Goal: Task Accomplishment & Management: Complete application form

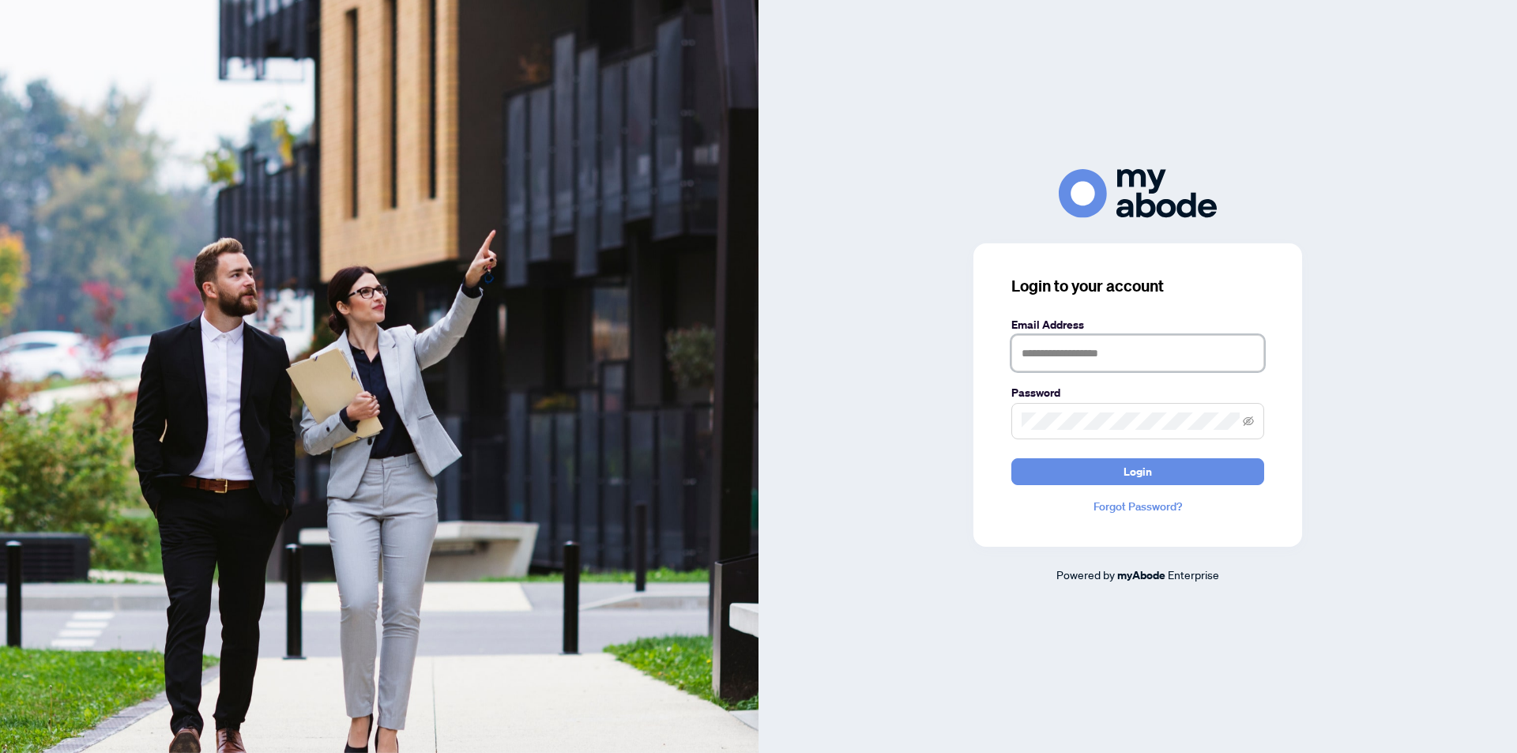
click at [1101, 341] on input "text" at bounding box center [1137, 353] width 253 height 36
type input "**********"
click at [1011, 458] on button "Login" at bounding box center [1137, 471] width 253 height 27
click at [988, 412] on div "**********" at bounding box center [1137, 394] width 329 height 303
click at [1011, 458] on button "Login" at bounding box center [1137, 471] width 253 height 27
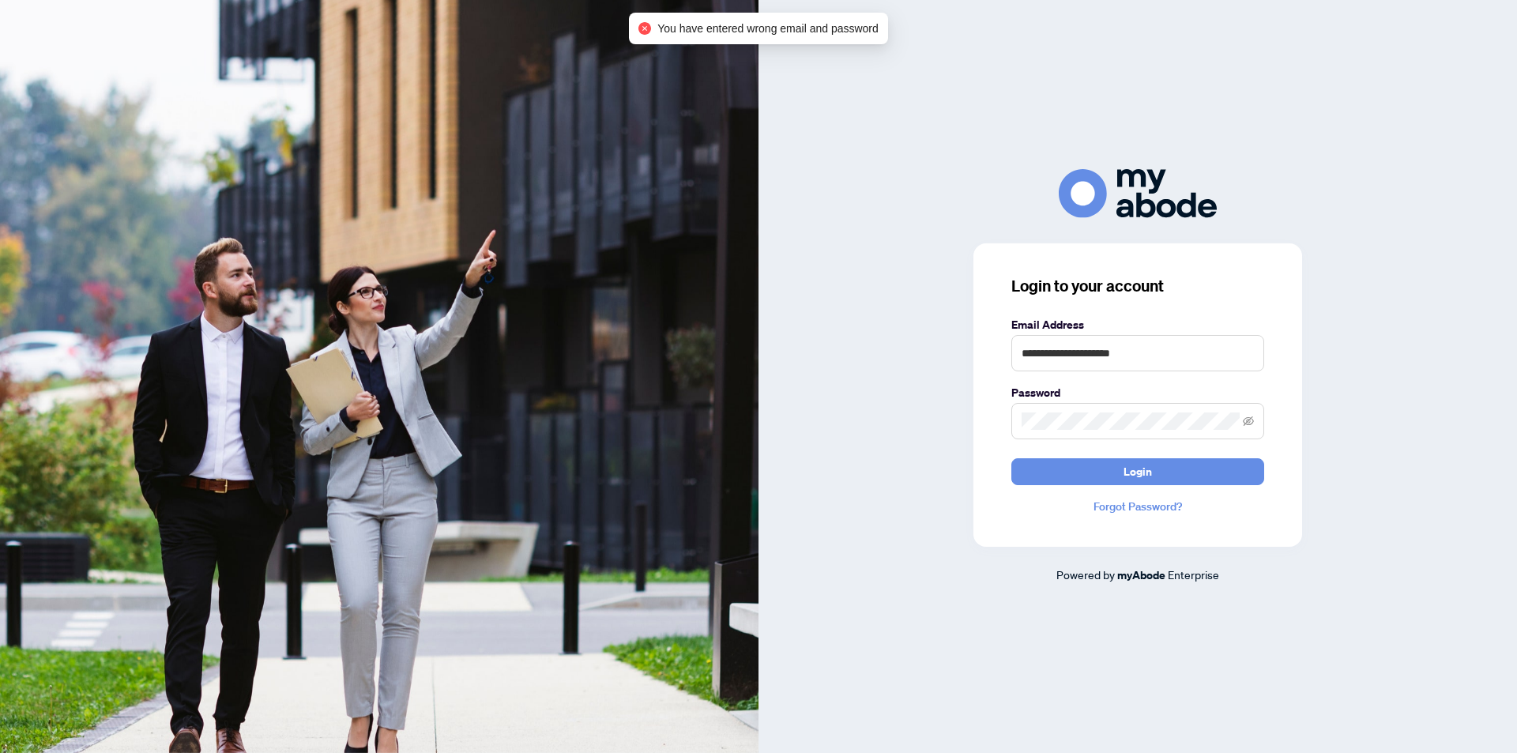
drag, startPoint x: 1106, startPoint y: 619, endPoint x: 1115, endPoint y: 634, distance: 18.0
click at [1106, 619] on div "**********" at bounding box center [1138, 376] width 759 height 753
click at [938, 427] on div "**********" at bounding box center [1138, 376] width 759 height 414
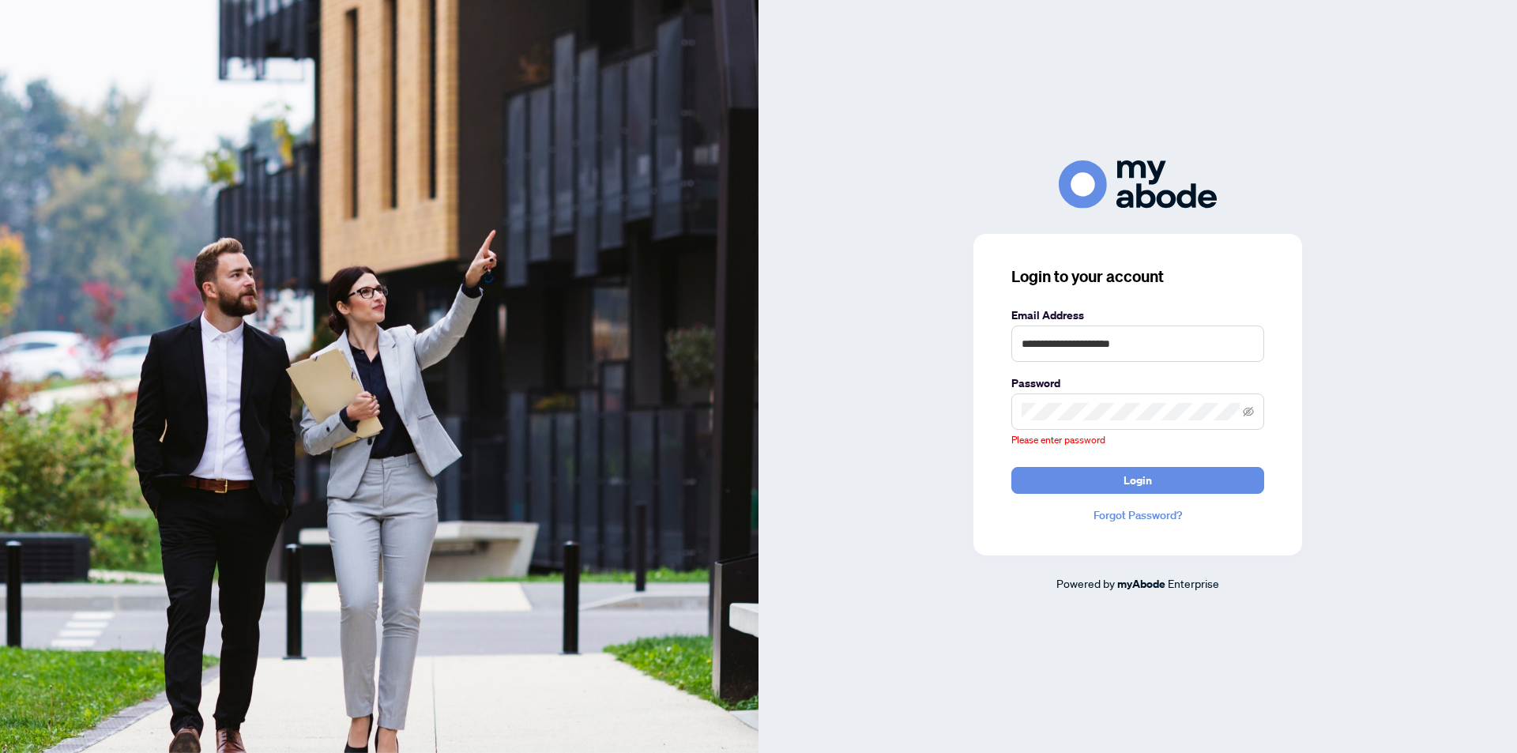
click at [1132, 518] on link "Forgot Password?" at bounding box center [1137, 514] width 253 height 17
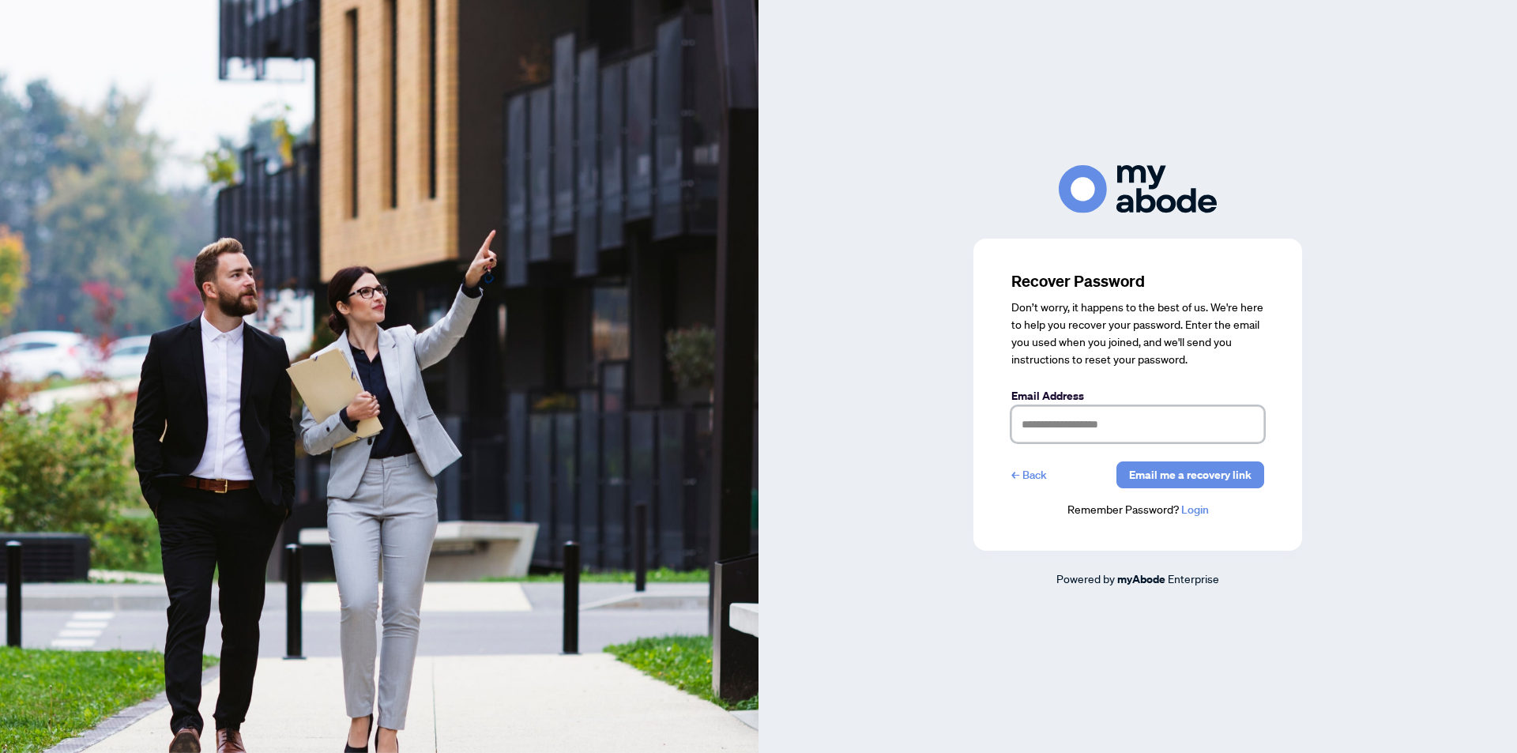
click at [1085, 420] on input "text" at bounding box center [1137, 424] width 253 height 36
type input "**********"
click at [1191, 510] on link "Login" at bounding box center [1195, 510] width 28 height 14
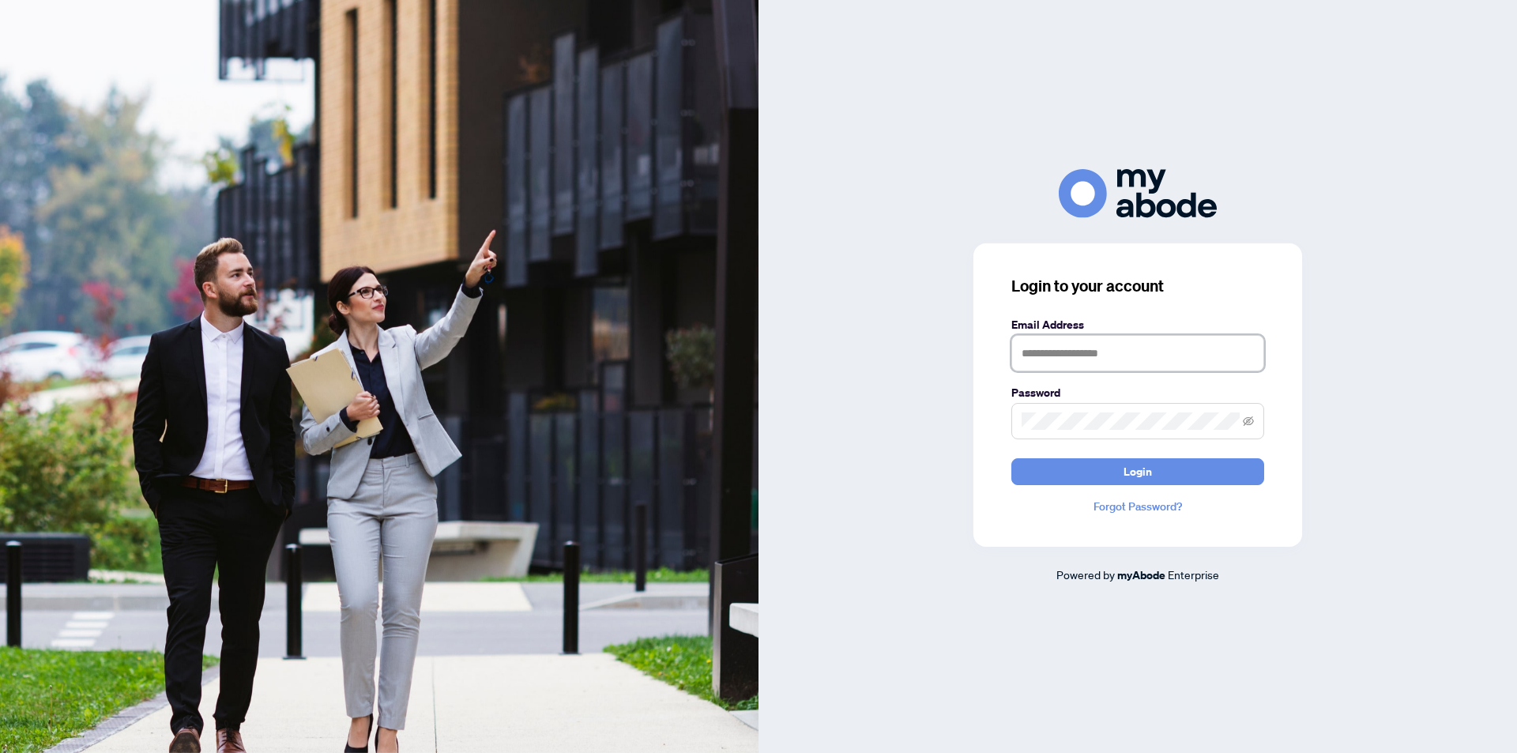
click at [1102, 356] on input "text" at bounding box center [1137, 353] width 253 height 36
type input "**********"
click at [1252, 420] on icon "eye-invisible" at bounding box center [1248, 420] width 11 height 9
click at [1251, 418] on icon "eye" at bounding box center [1248, 421] width 11 height 11
click at [1139, 507] on link "Forgot Password?" at bounding box center [1137, 506] width 253 height 17
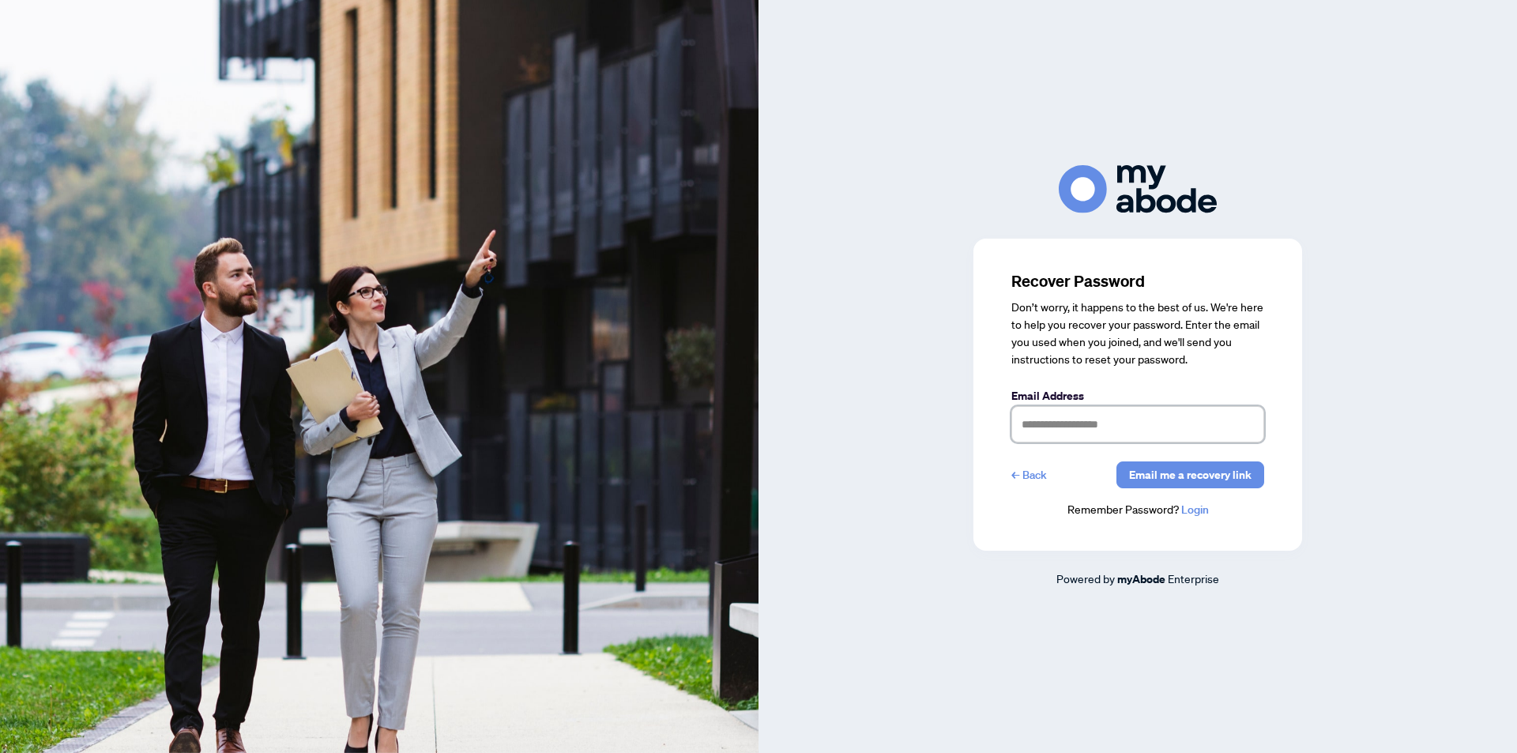
click at [1084, 435] on input "text" at bounding box center [1137, 424] width 253 height 36
type input "**********"
click at [1205, 475] on span "Email me a recovery link" at bounding box center [1190, 474] width 122 height 25
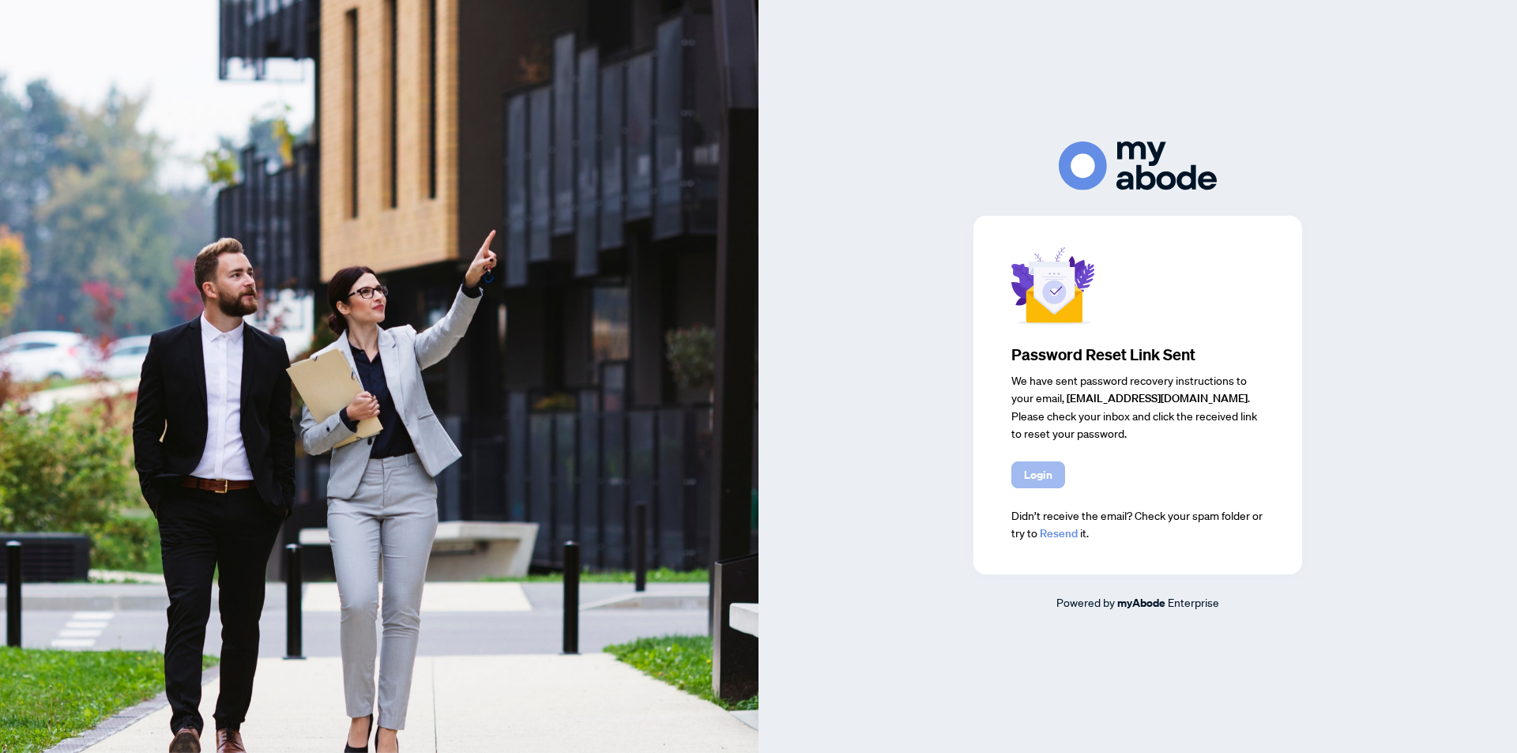
click at [1037, 474] on span "Login" at bounding box center [1038, 474] width 28 height 25
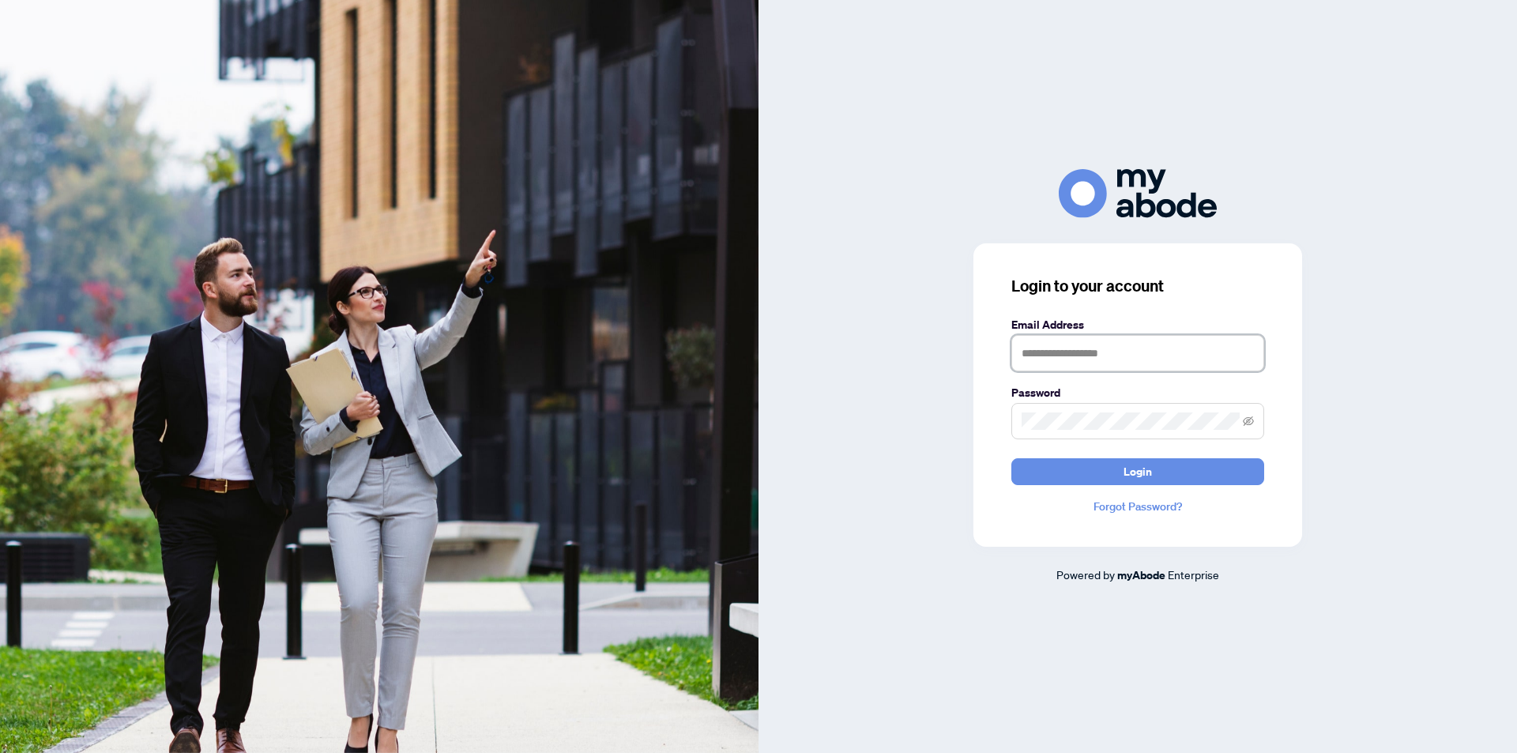
click at [1075, 353] on input "text" at bounding box center [1137, 353] width 253 height 36
type input "**********"
click at [1011, 458] on button "Login" at bounding box center [1137, 471] width 253 height 27
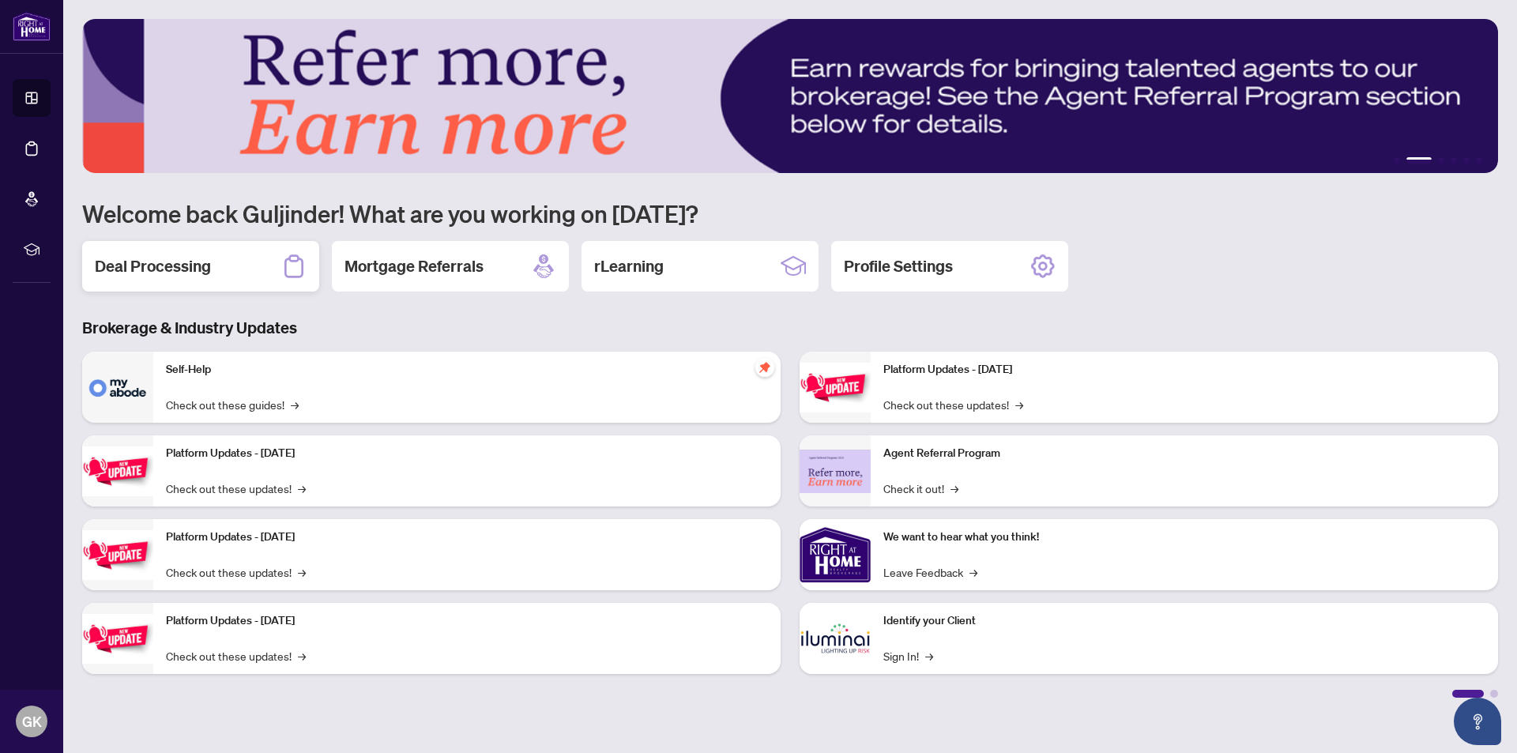
click at [165, 269] on h2 "Deal Processing" at bounding box center [153, 266] width 116 height 22
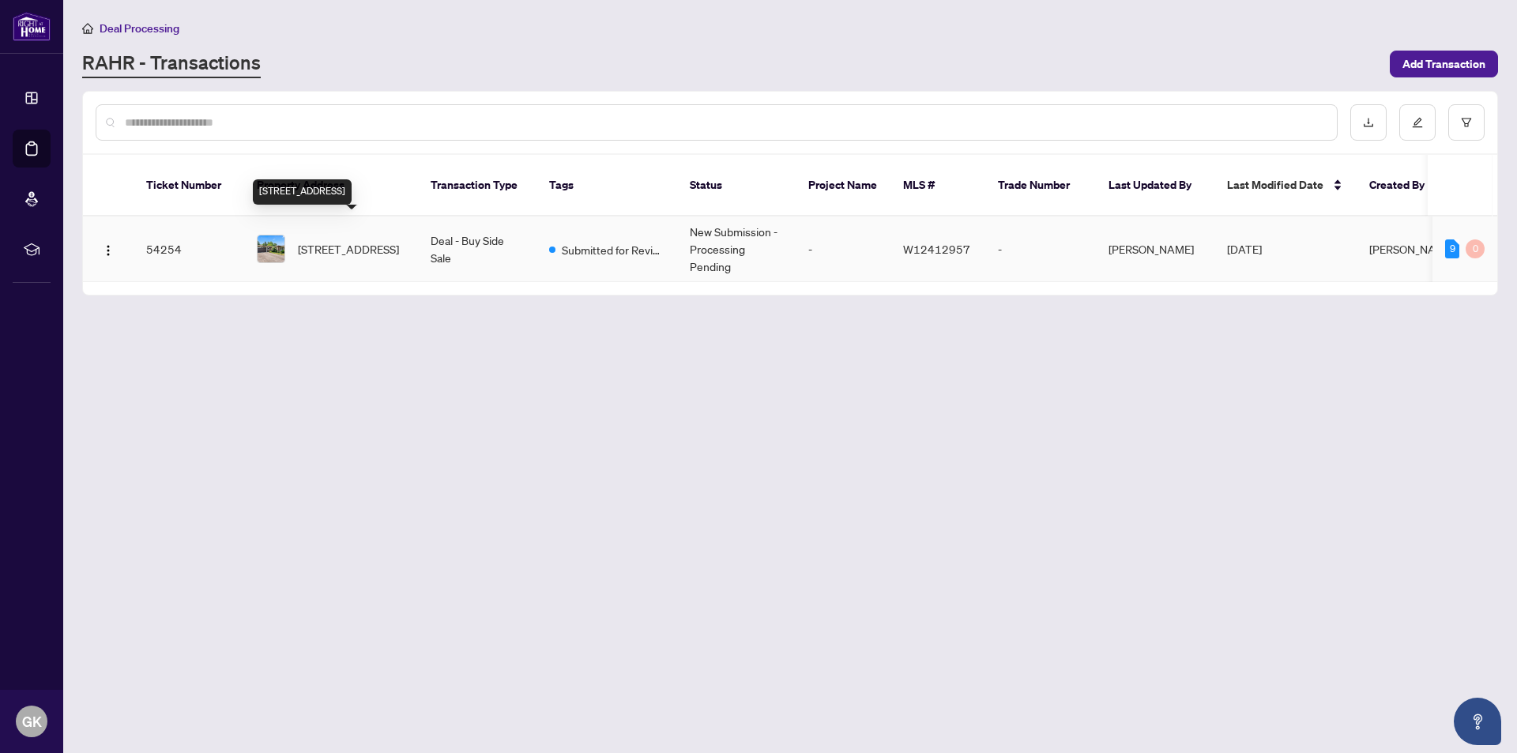
click at [344, 240] on span "45 Dunblaine Cres, Brampton, Ontario L6T 3H1, Canada" at bounding box center [348, 248] width 101 height 17
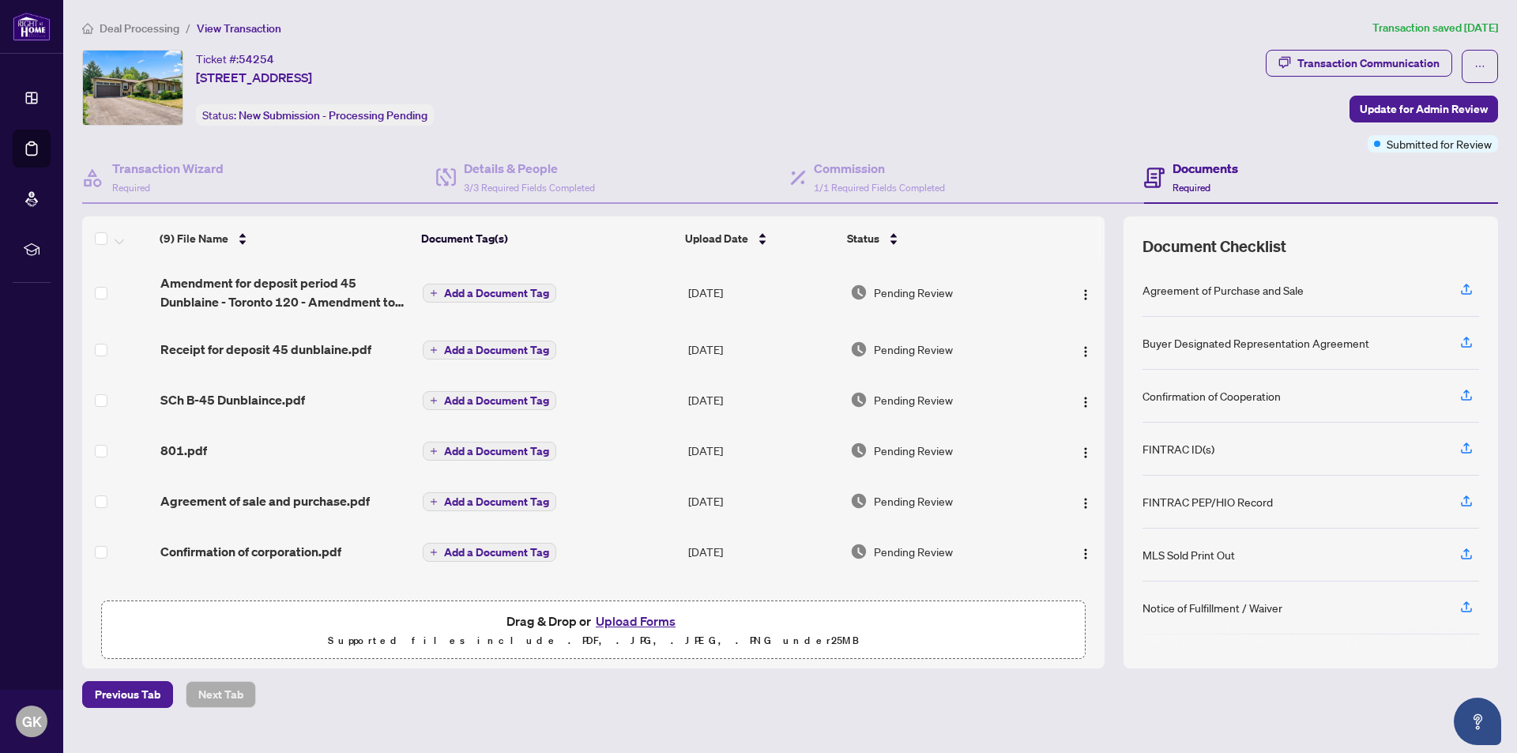
click at [643, 619] on button "Upload Forms" at bounding box center [635, 621] width 89 height 21
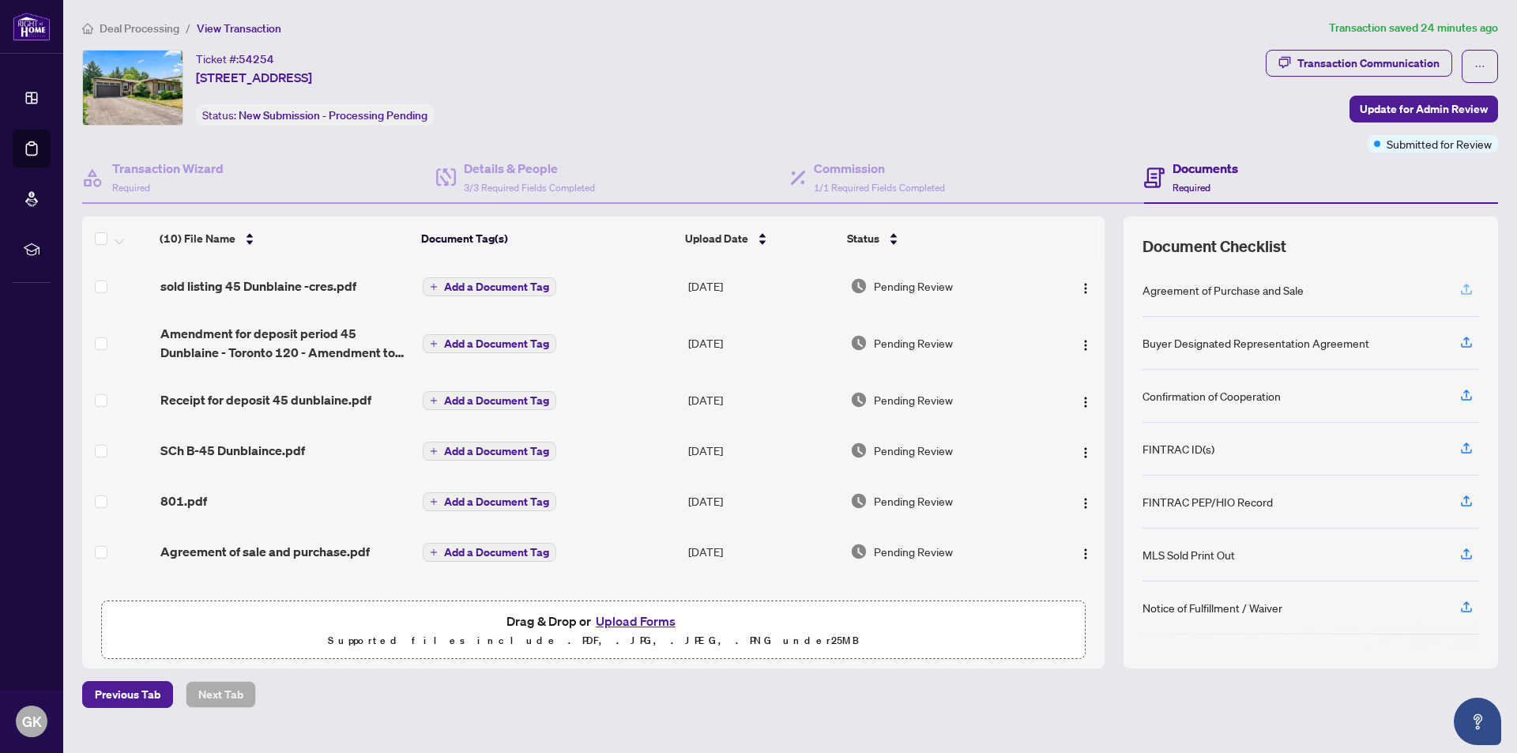
click at [1466, 294] on icon "button" at bounding box center [1466, 292] width 11 height 4
click at [645, 622] on button "Upload Forms" at bounding box center [635, 621] width 89 height 21
click at [639, 623] on button "Upload Forms" at bounding box center [635, 621] width 89 height 21
click at [635, 618] on button "Upload Forms" at bounding box center [635, 621] width 89 height 21
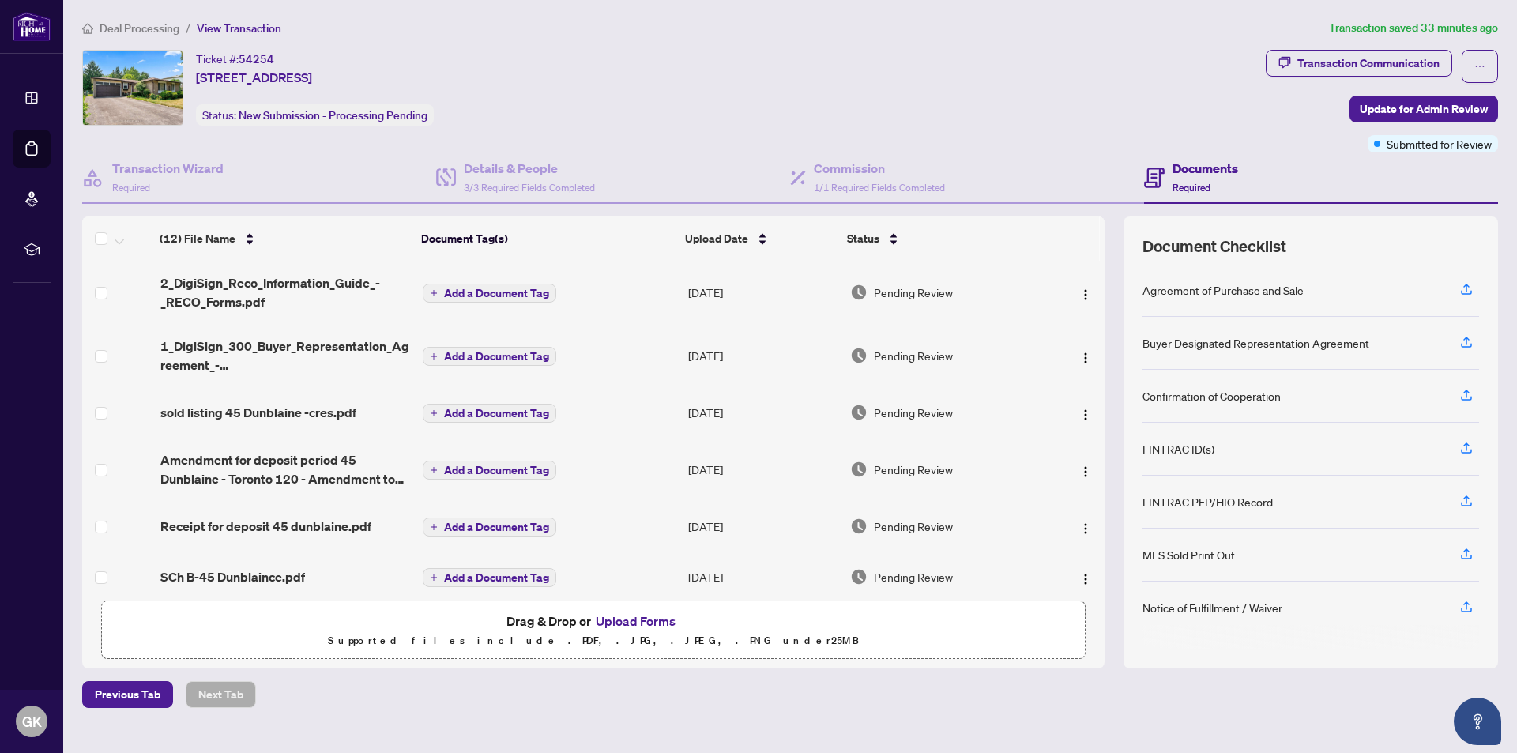
click at [647, 619] on button "Upload Forms" at bounding box center [635, 621] width 89 height 21
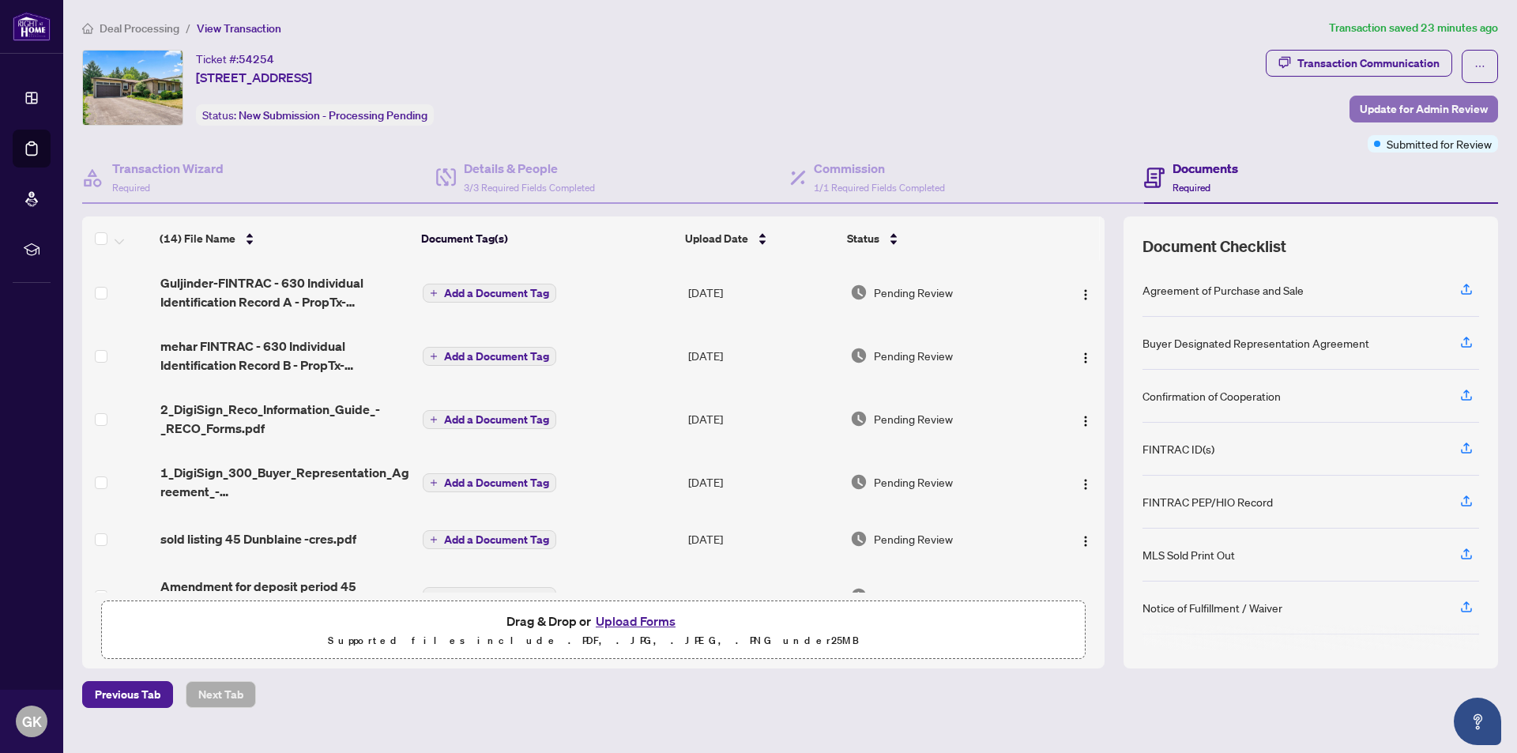
click at [1411, 109] on span "Update for Admin Review" at bounding box center [1424, 108] width 128 height 25
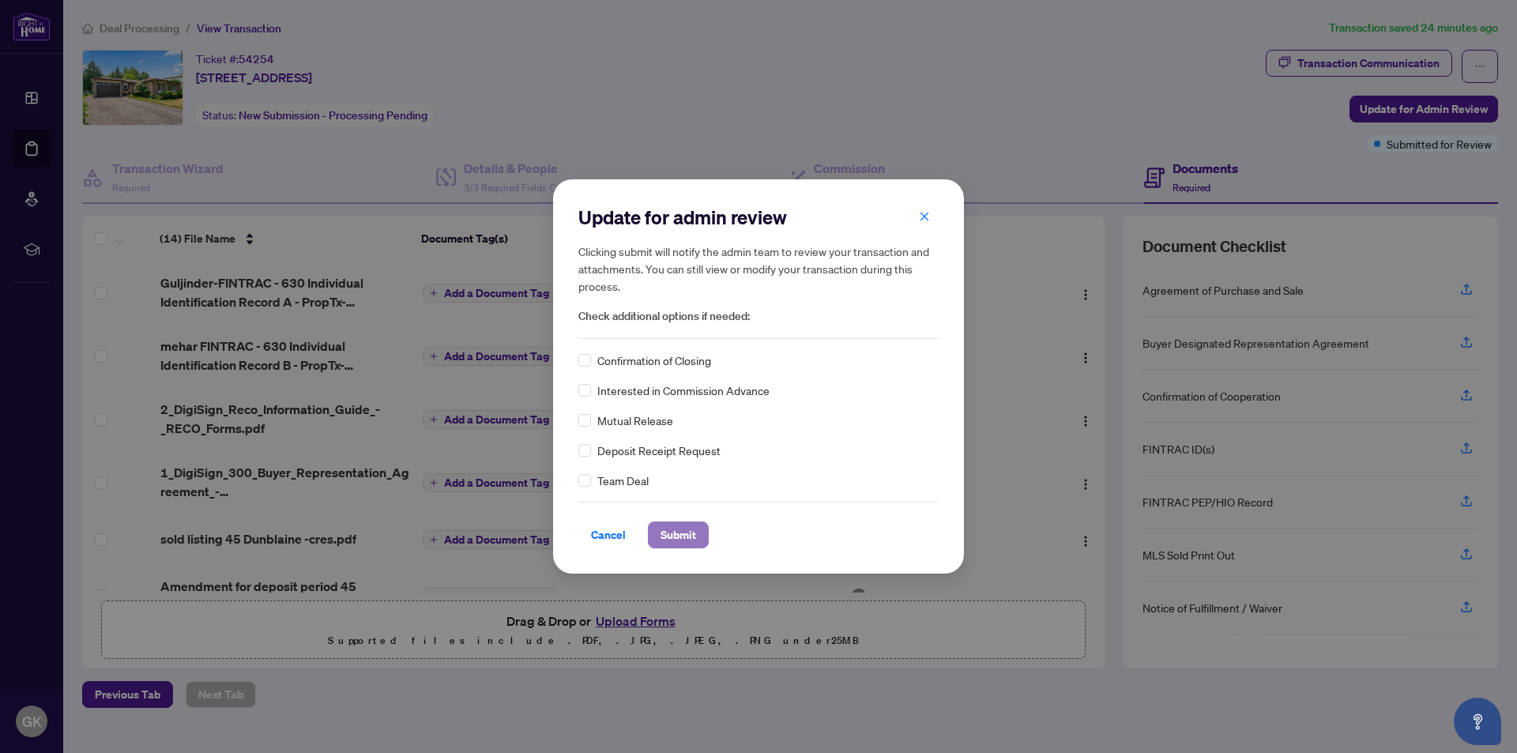
click at [682, 535] on span "Submit" at bounding box center [679, 534] width 36 height 25
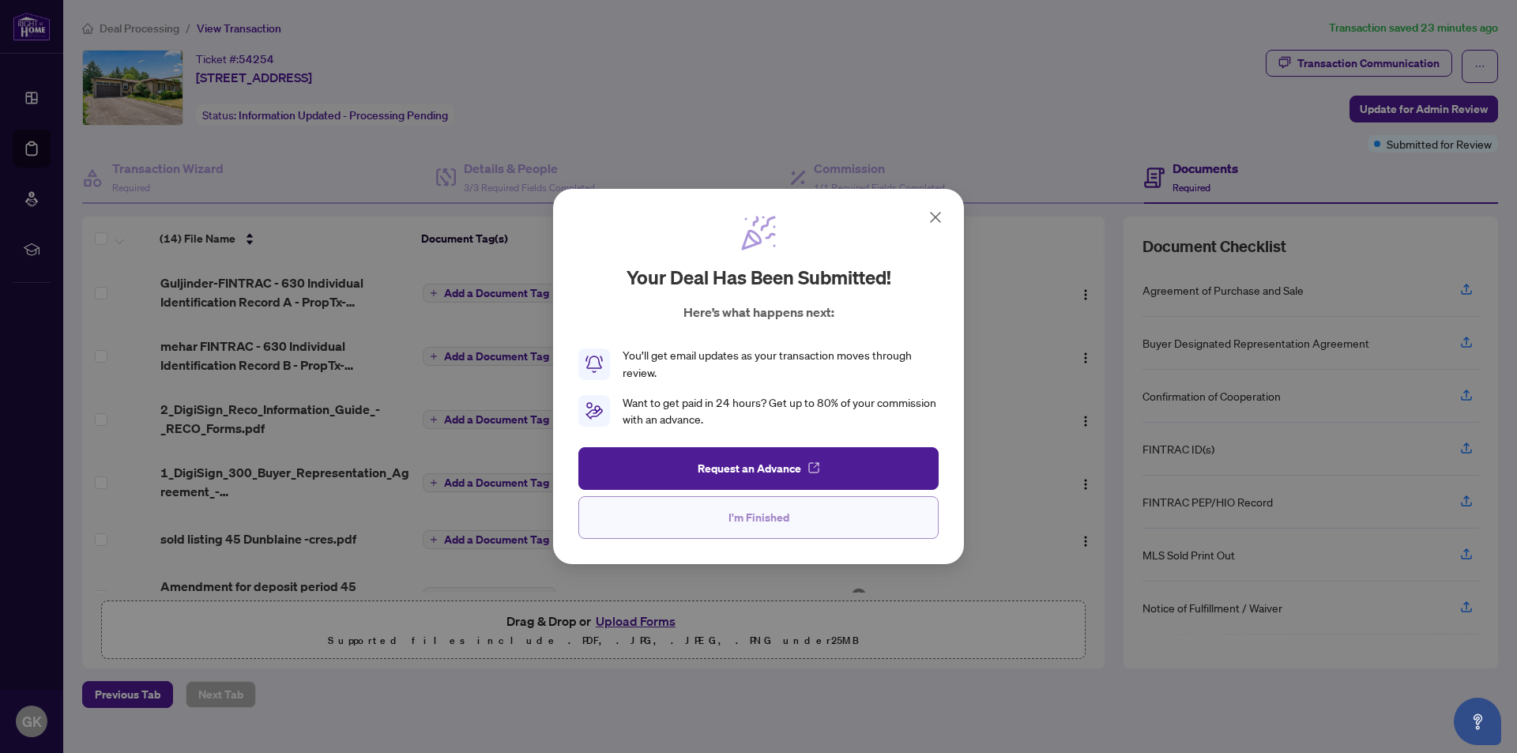
click at [760, 522] on span "I'm Finished" at bounding box center [759, 517] width 61 height 25
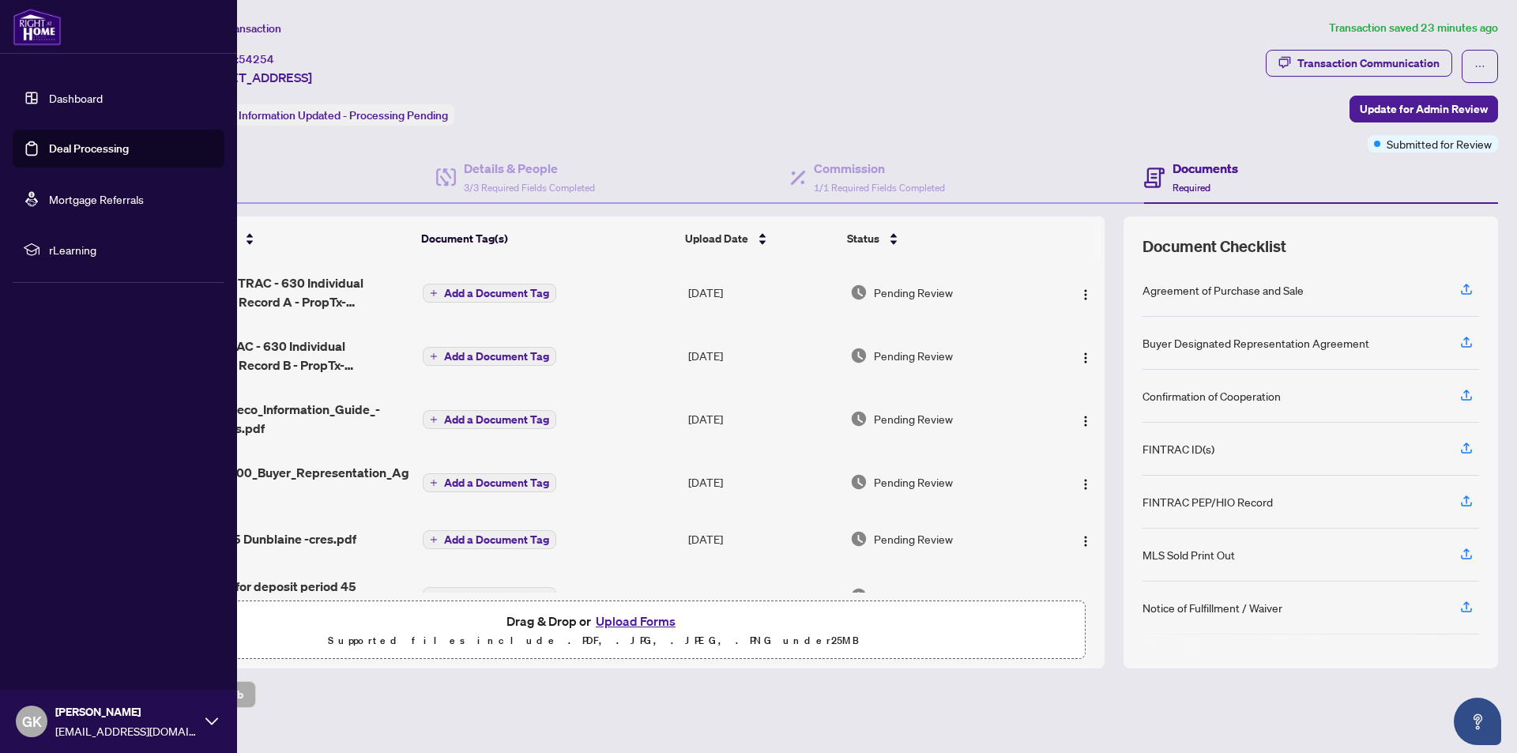
click at [39, 23] on img at bounding box center [37, 27] width 49 height 38
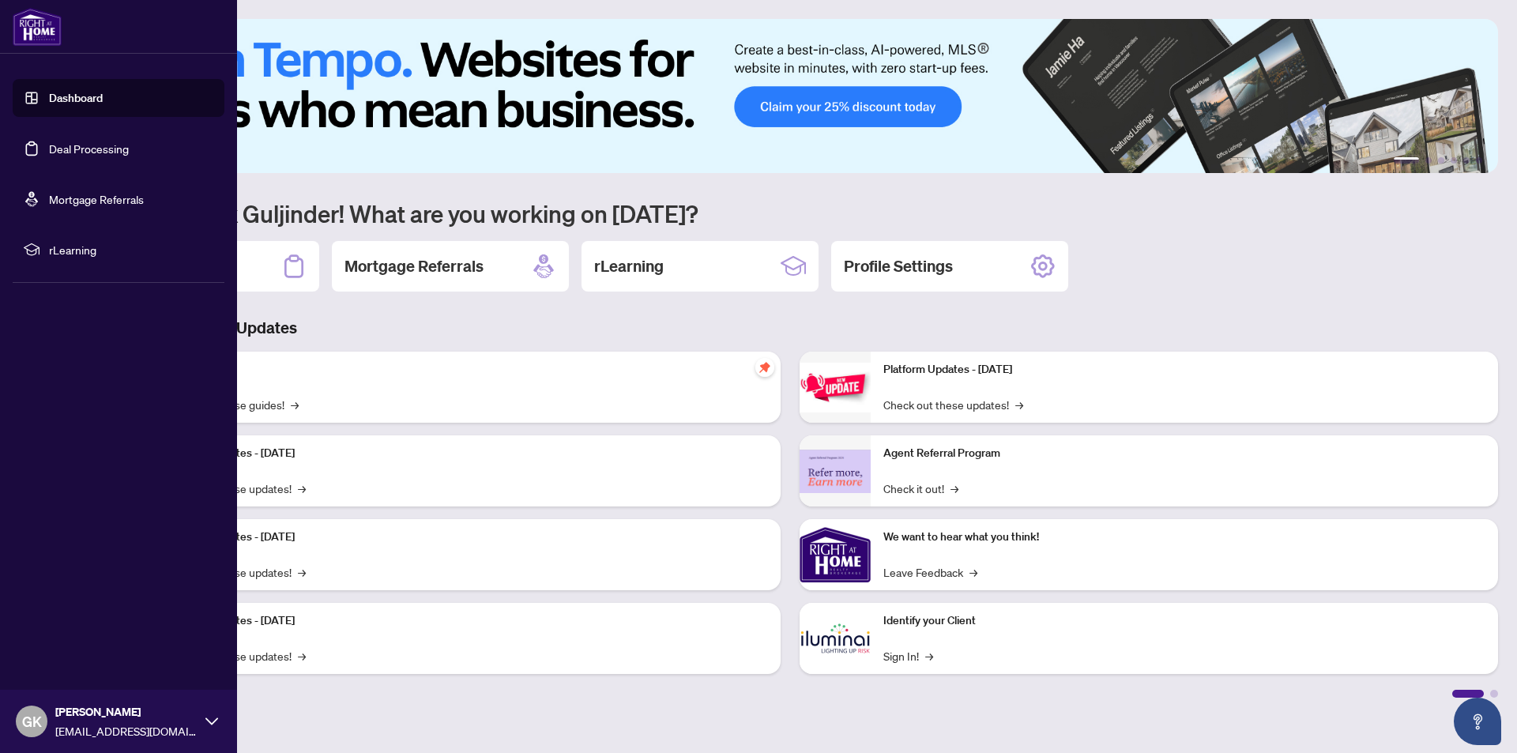
click at [83, 249] on span "rLearning" at bounding box center [131, 249] width 164 height 17
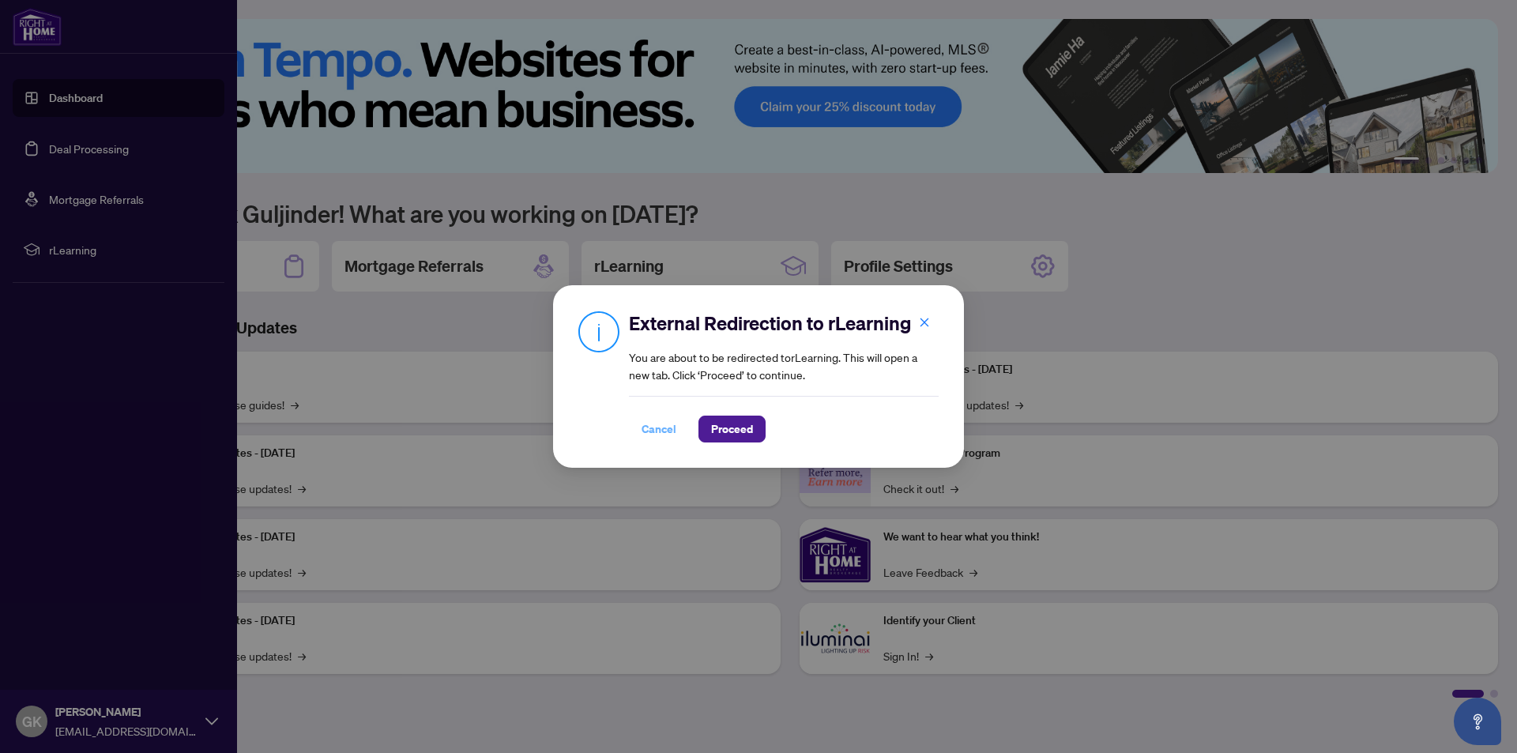
click at [661, 427] on span "Cancel" at bounding box center [659, 428] width 35 height 25
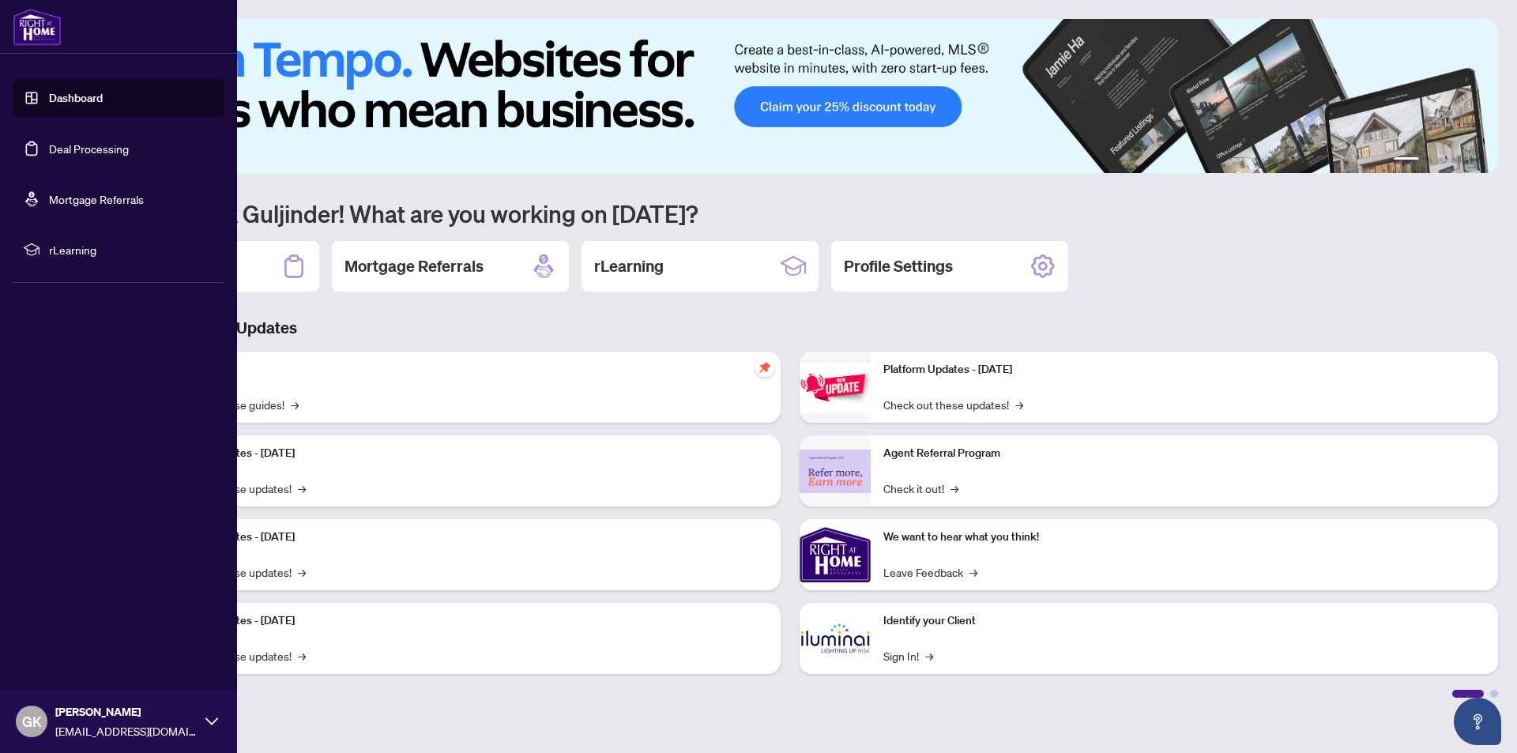
click at [57, 98] on link "Dashboard" at bounding box center [76, 98] width 54 height 14
click at [210, 720] on icon at bounding box center [211, 721] width 13 height 13
click at [58, 624] on span "Logout" at bounding box center [64, 627] width 36 height 25
